Goal: Transaction & Acquisition: Purchase product/service

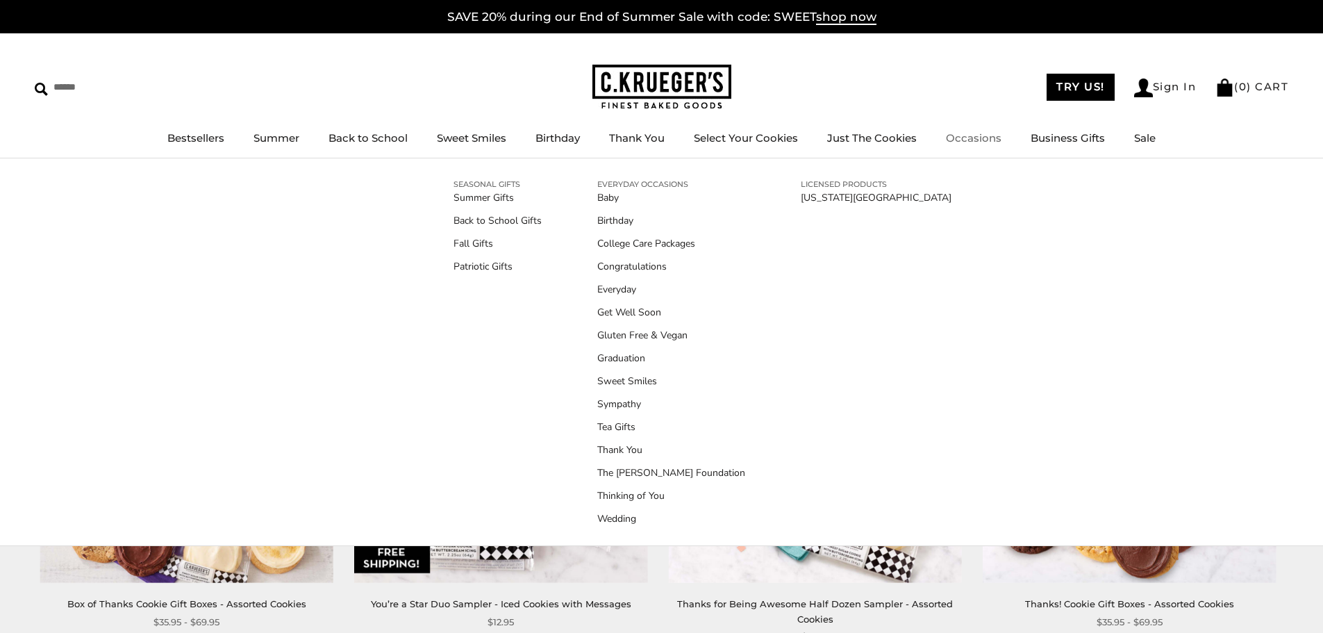
click at [976, 140] on link "Occasions" at bounding box center [974, 137] width 56 height 13
click at [805, 199] on link "[US_STATE][GEOGRAPHIC_DATA]" at bounding box center [876, 197] width 151 height 15
